Goal: Information Seeking & Learning: Learn about a topic

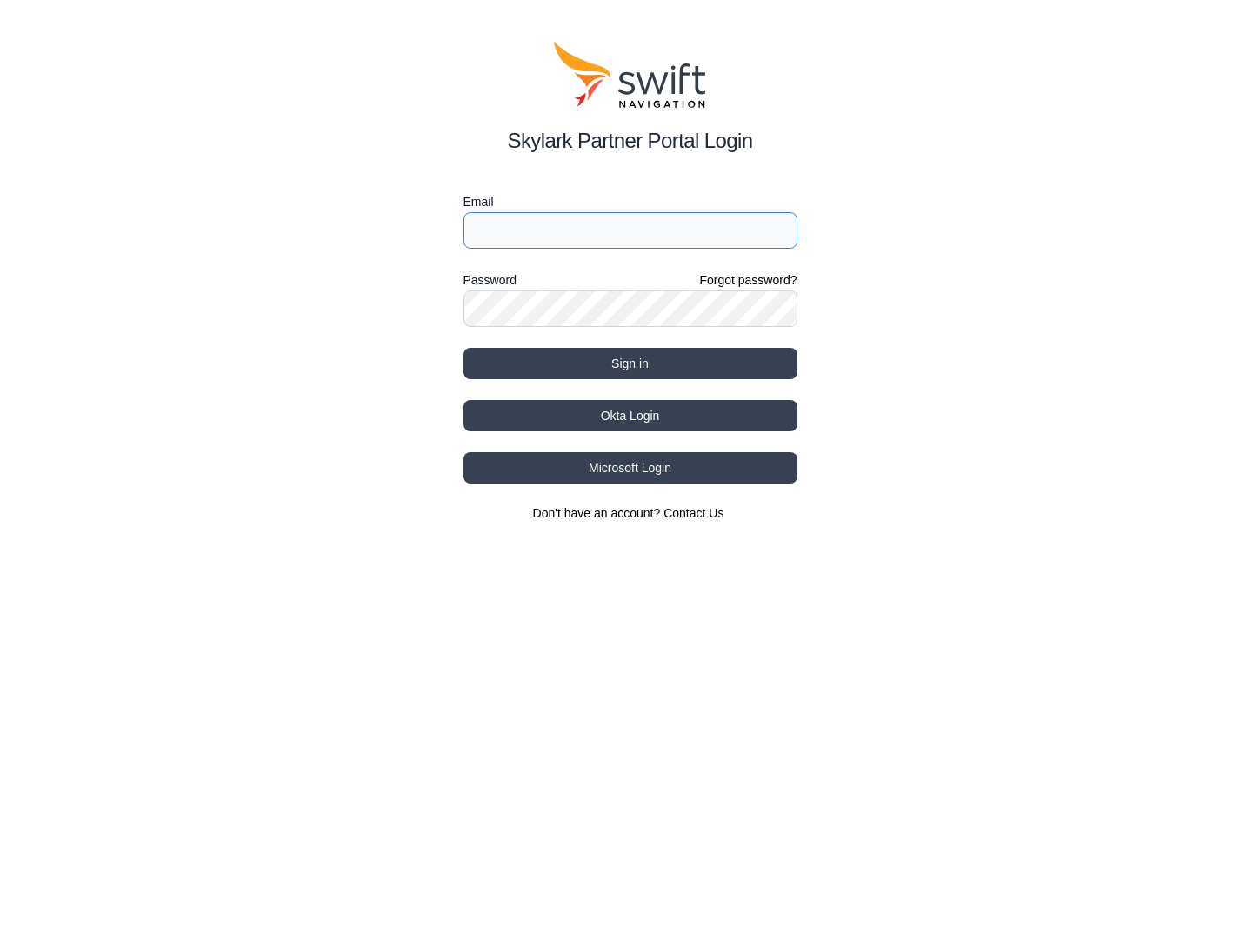
type input "[EMAIL_ADDRESS][DOMAIN_NAME]"
click at [613, 361] on button "Sign in" at bounding box center [631, 363] width 334 height 31
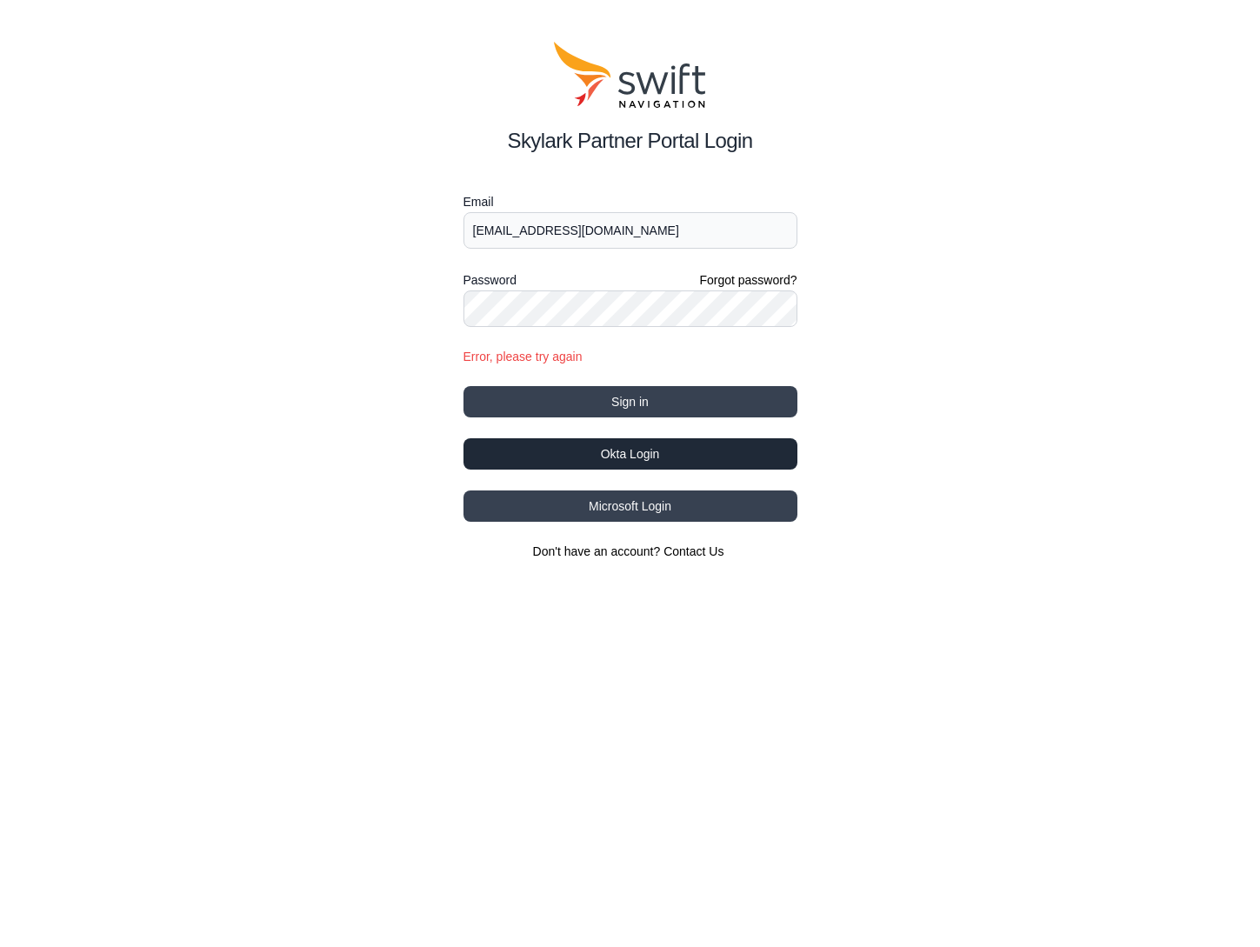
click at [618, 454] on button "Okta Login" at bounding box center [631, 453] width 334 height 31
click at [631, 454] on button "Okta Login" at bounding box center [631, 453] width 334 height 31
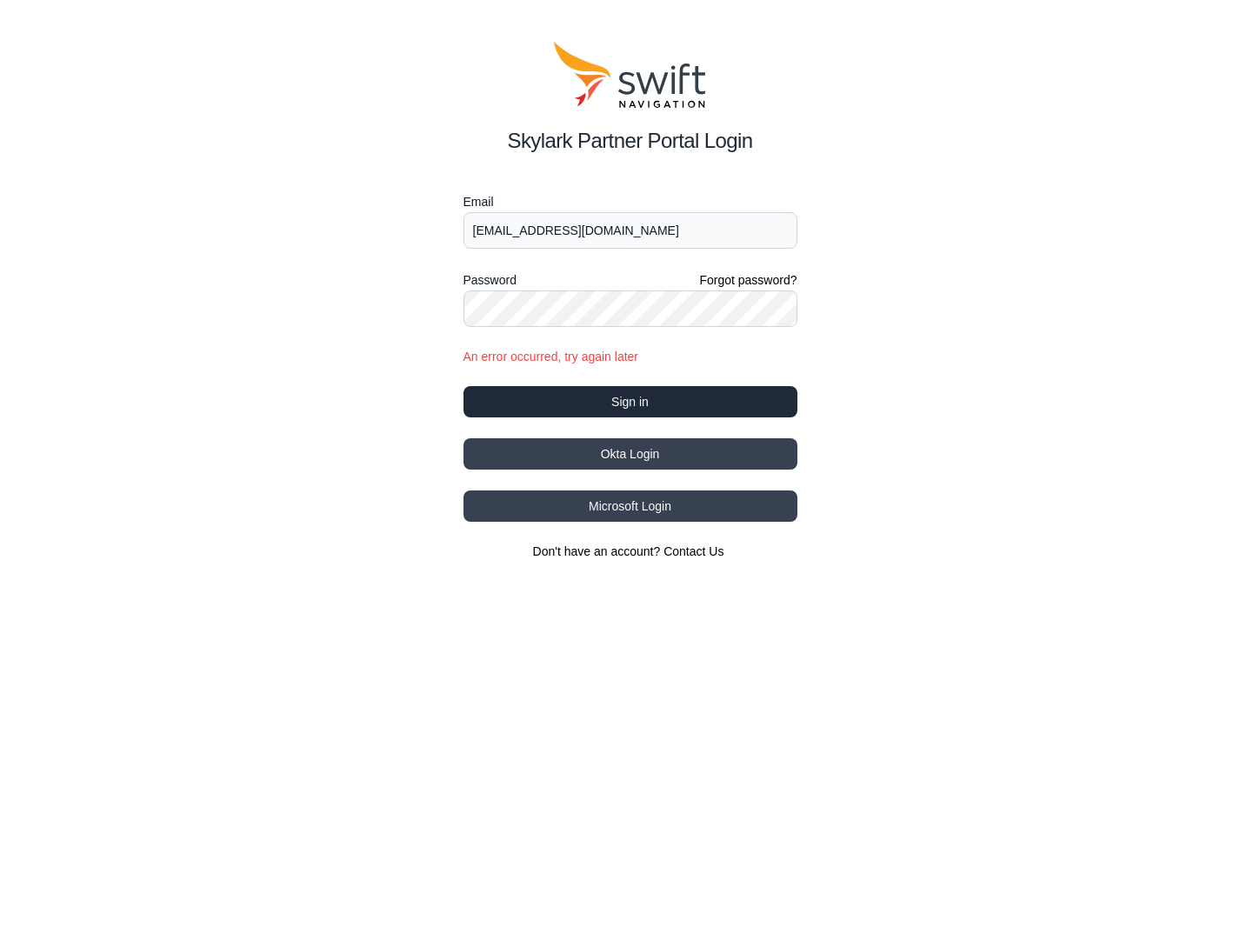
click at [616, 402] on button "Sign in" at bounding box center [631, 401] width 334 height 31
click at [606, 398] on button "Sign in" at bounding box center [631, 401] width 334 height 31
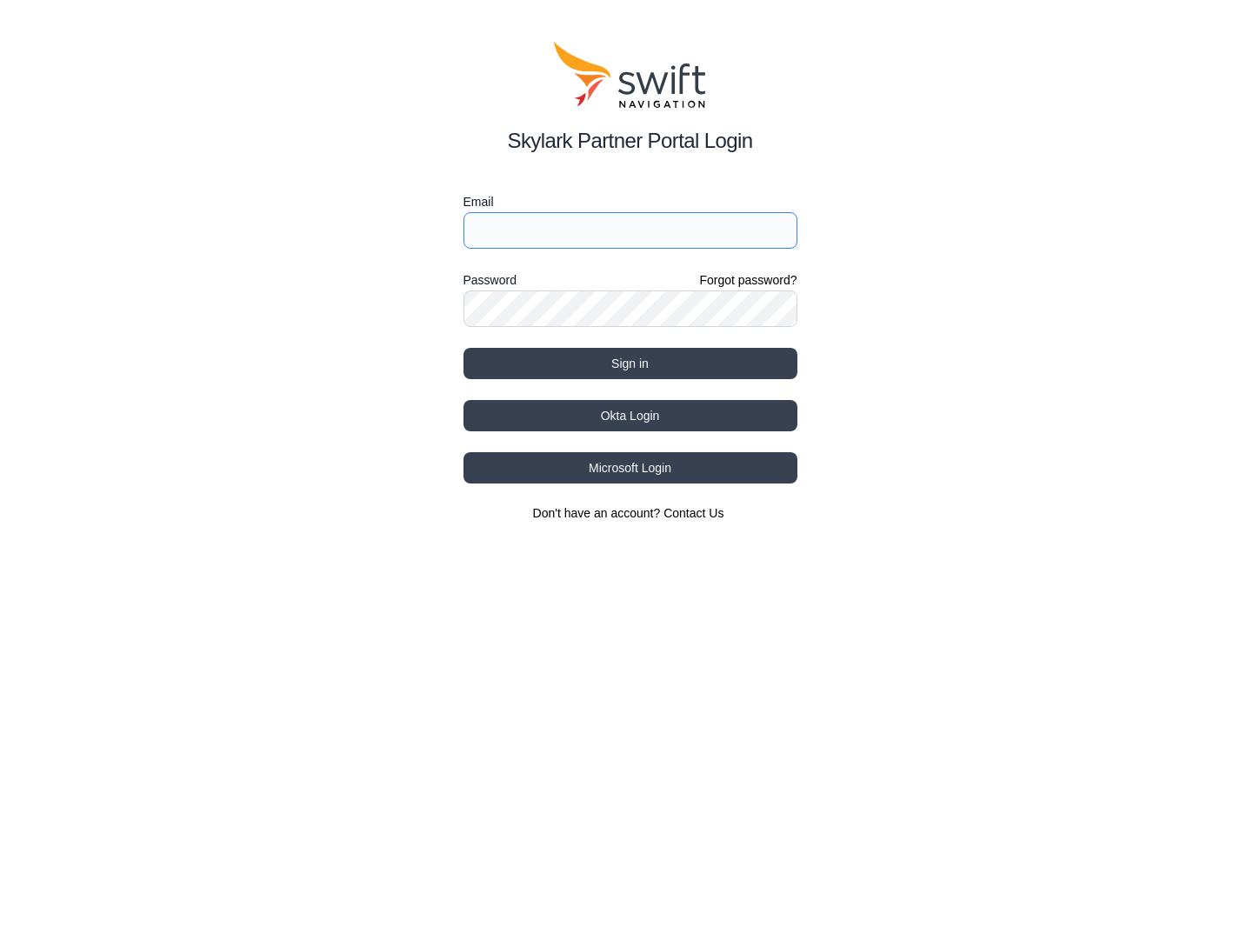
type input "[EMAIL_ADDRESS][DOMAIN_NAME]"
click at [625, 362] on button "Sign in" at bounding box center [631, 363] width 334 height 31
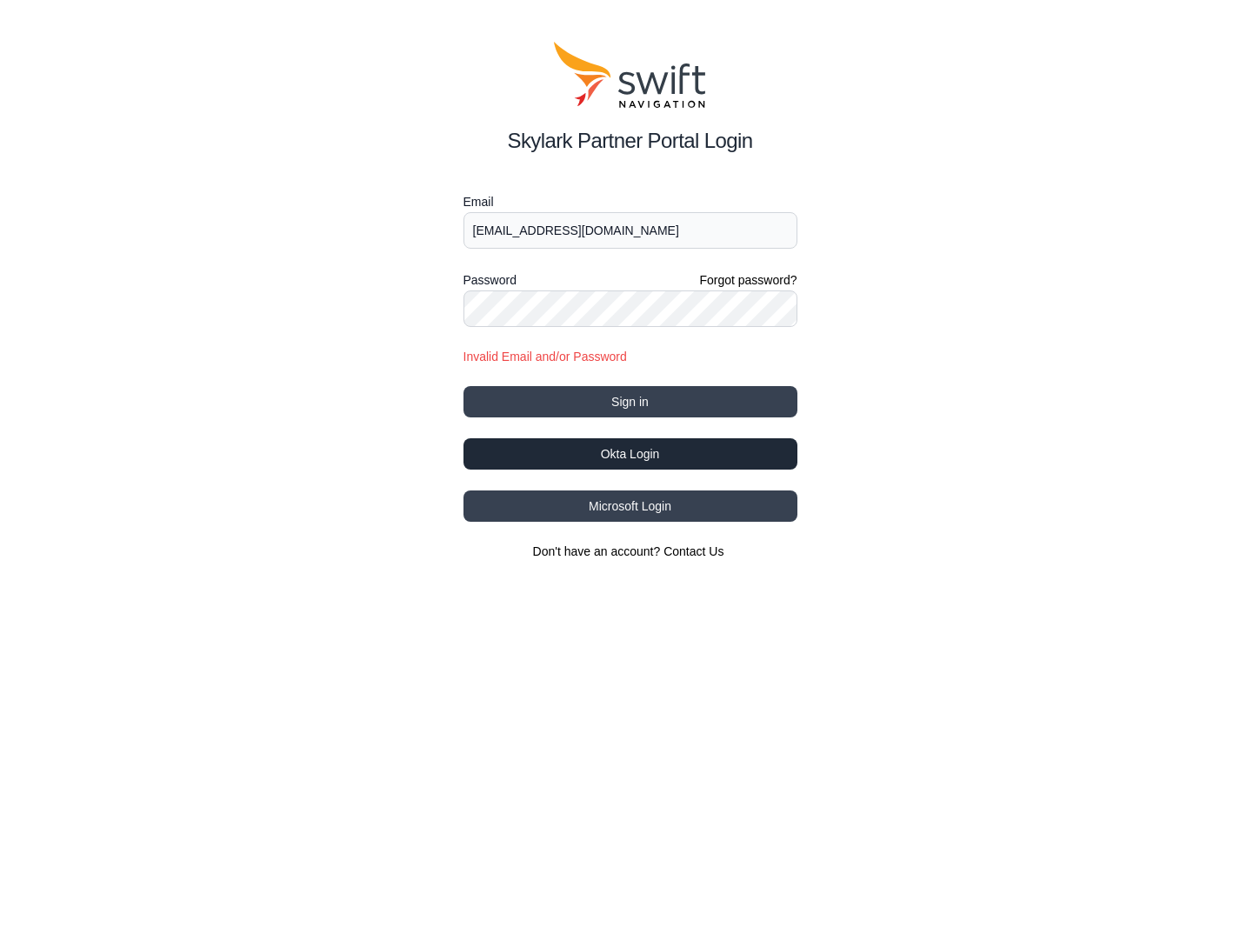
click at [622, 454] on button "Okta Login" at bounding box center [631, 453] width 334 height 31
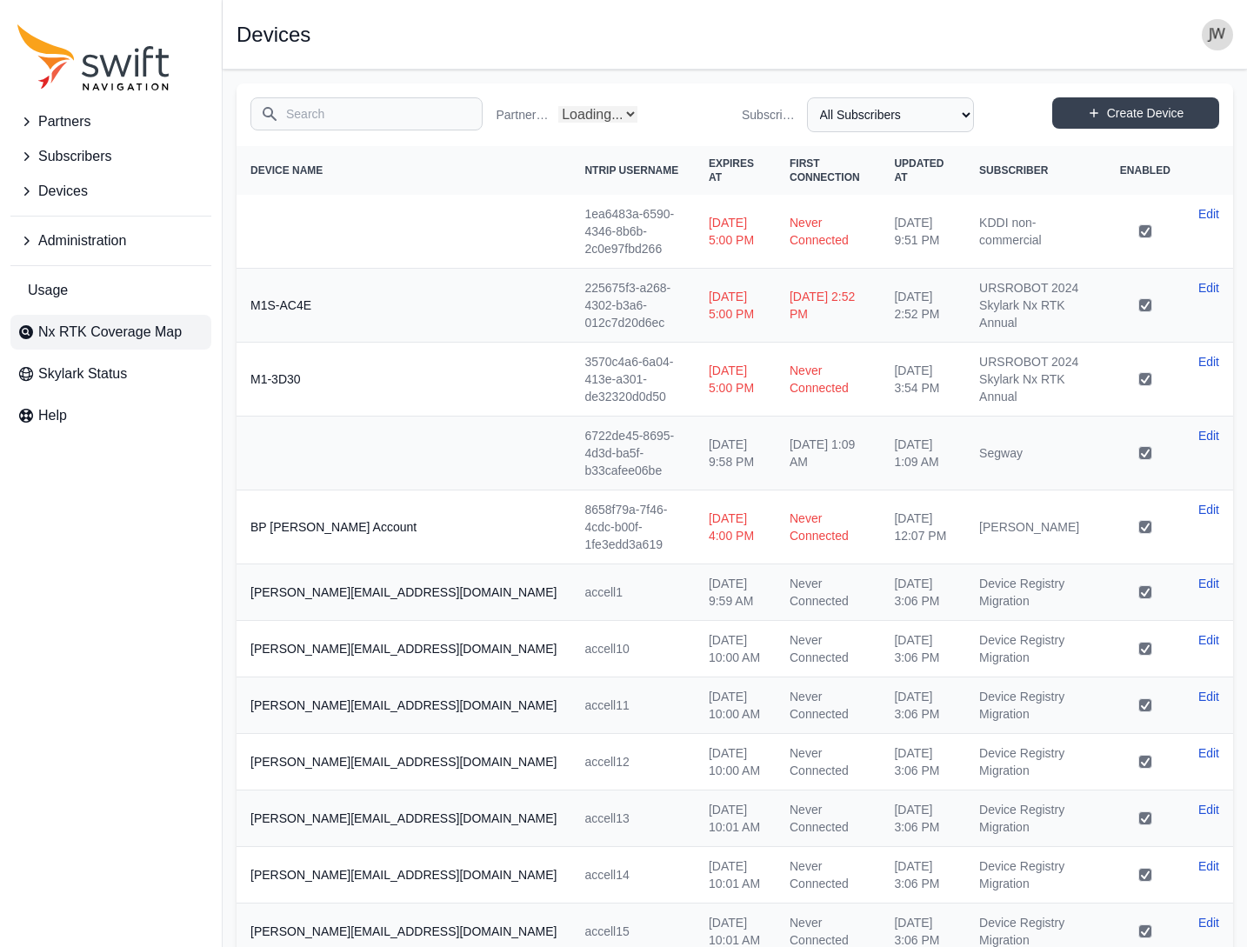
select select "Partner Name"
click at [124, 334] on span "Nx RTK Coverage Map" at bounding box center [109, 332] width 143 height 21
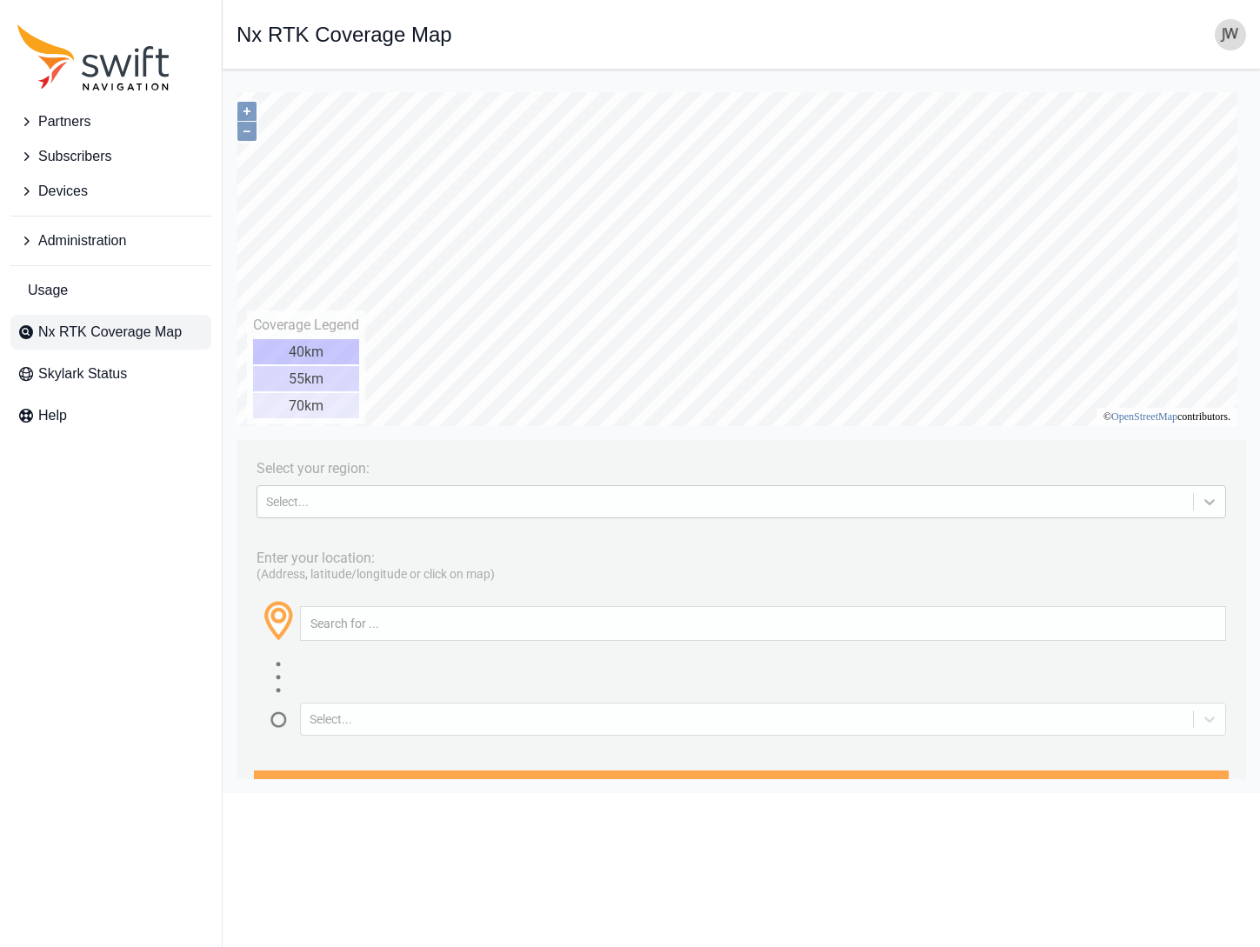
click at [1201, 498] on icon at bounding box center [1209, 501] width 17 height 17
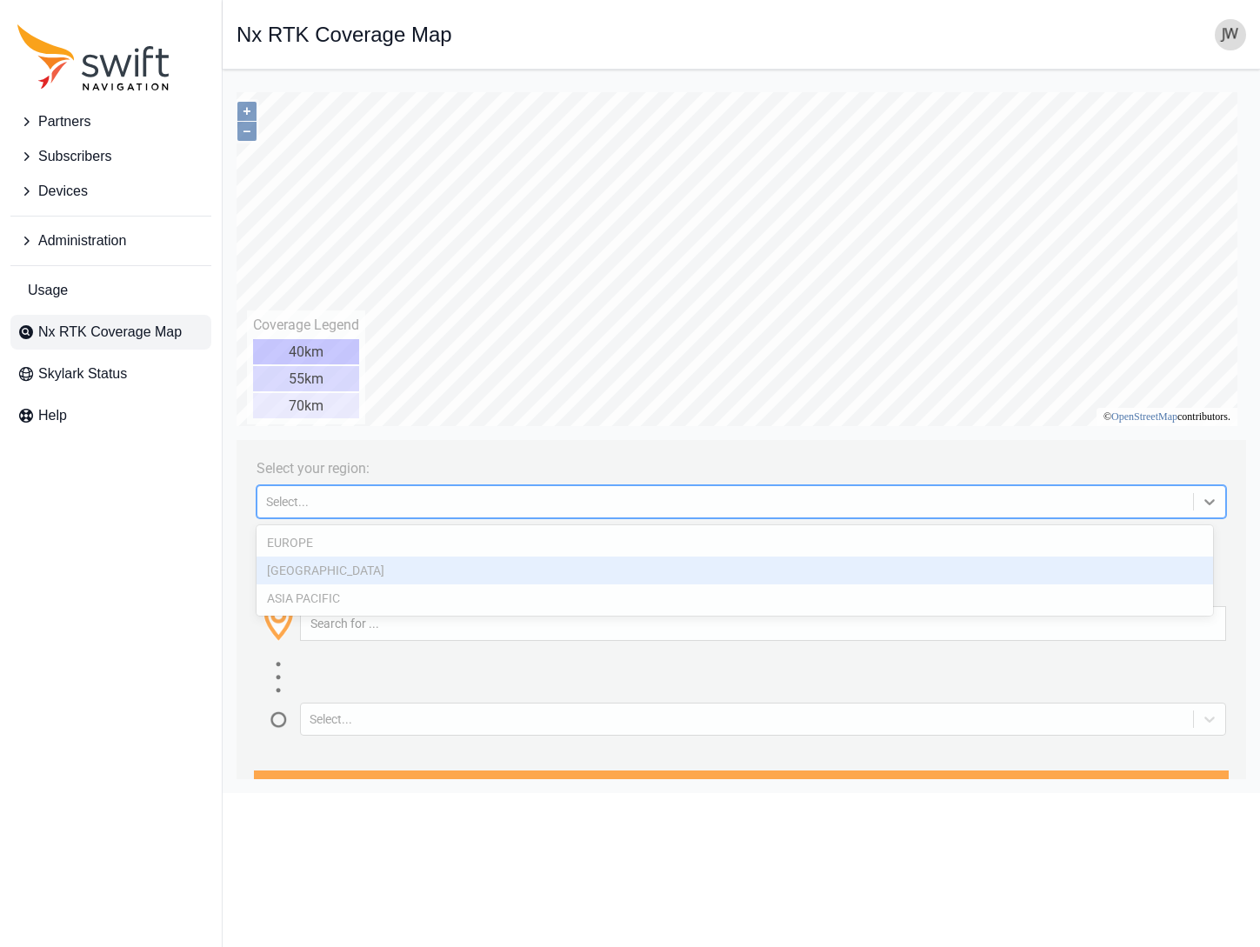
click at [1031, 561] on div "[GEOGRAPHIC_DATA]" at bounding box center [735, 571] width 957 height 28
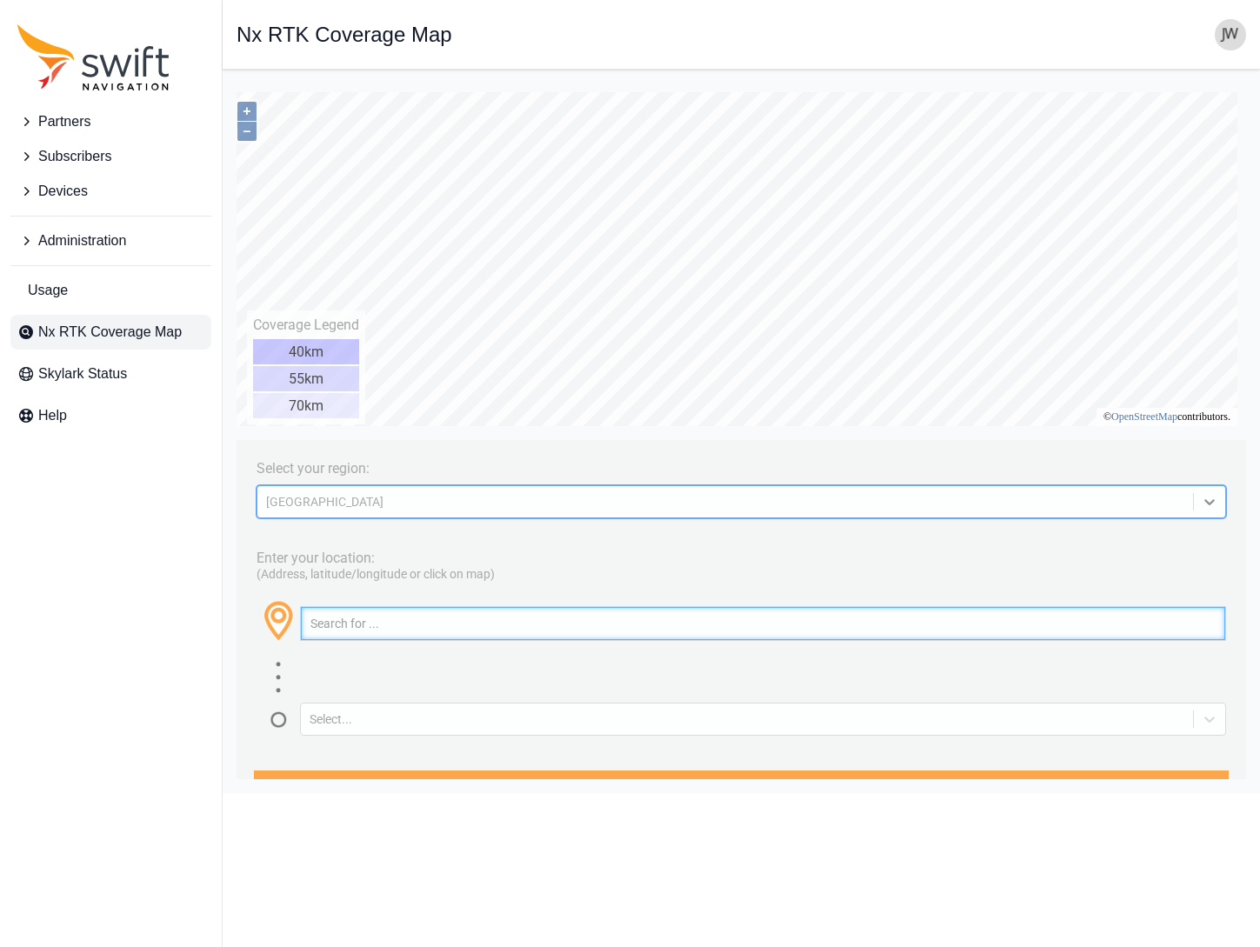
click at [491, 610] on input "text" at bounding box center [763, 623] width 924 height 33
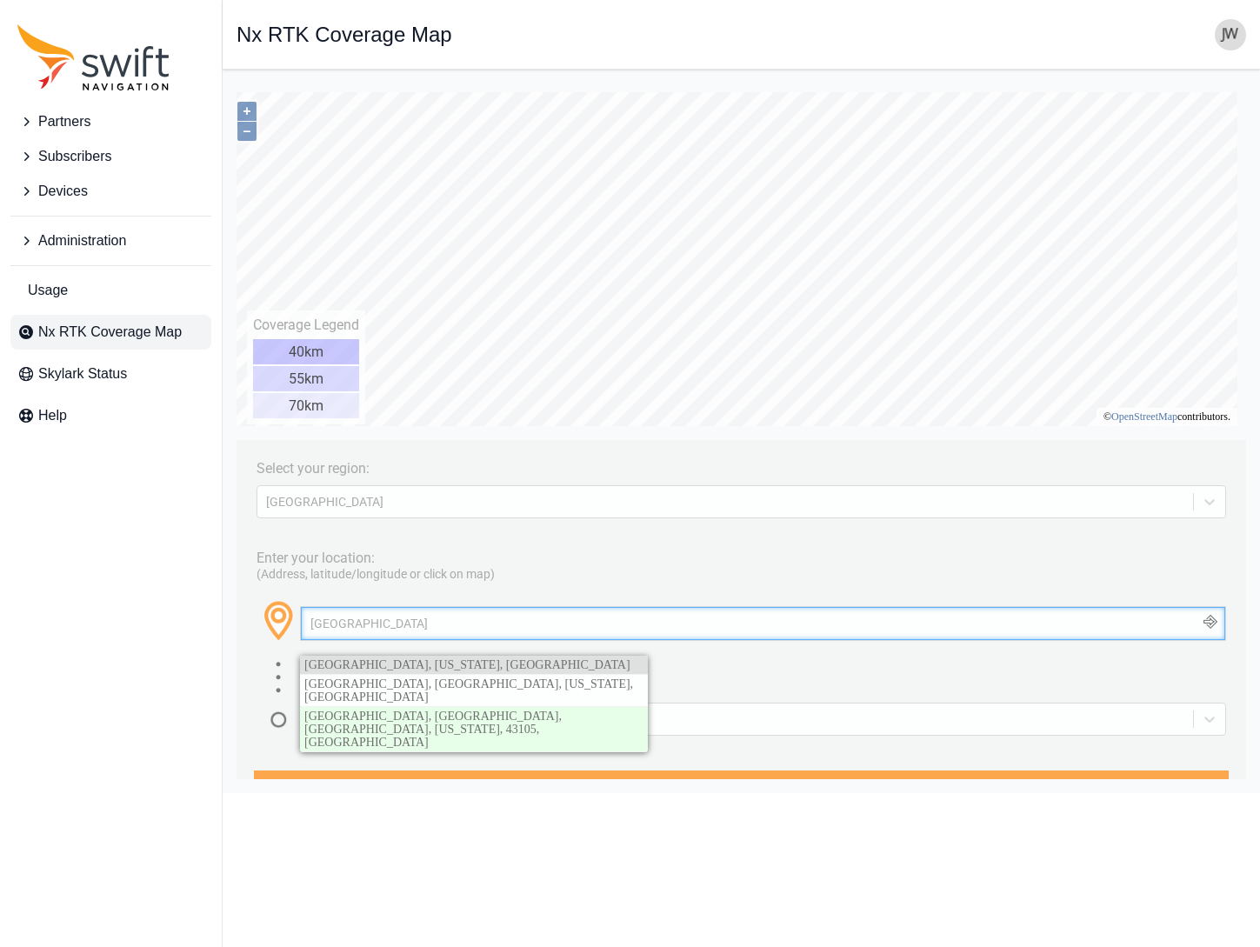
type input "[GEOGRAPHIC_DATA]"
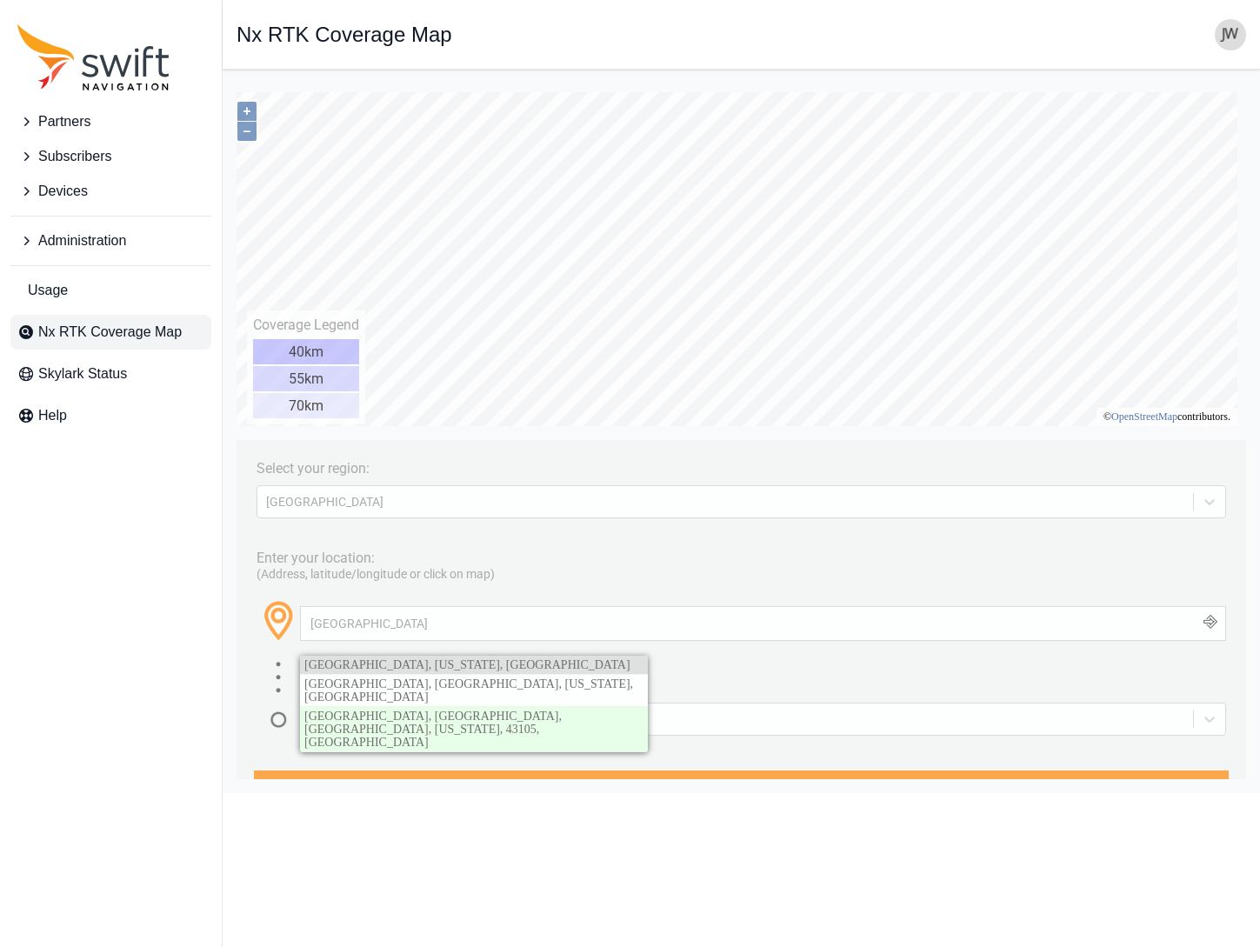
click at [346, 662] on span "[GEOGRAPHIC_DATA], [US_STATE], [GEOGRAPHIC_DATA]" at bounding box center [467, 664] width 326 height 13
